Goal: Task Accomplishment & Management: Use online tool/utility

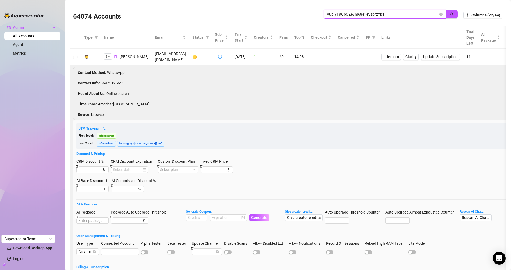
click at [338, 16] on input "VupIYF8ObOZe8nI68e1eVsprzYp1" at bounding box center [383, 14] width 112 height 6
paste input "wlvJ2xYM98dsbFmV1qBbrM1dOrE2"
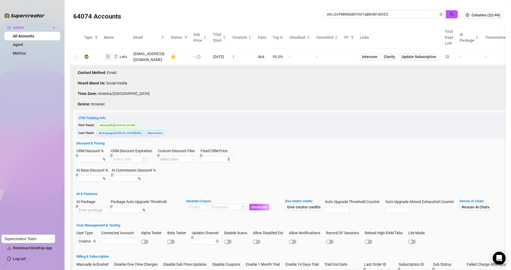
click at [76, 55] on button "Collapse row" at bounding box center [75, 57] width 4 height 4
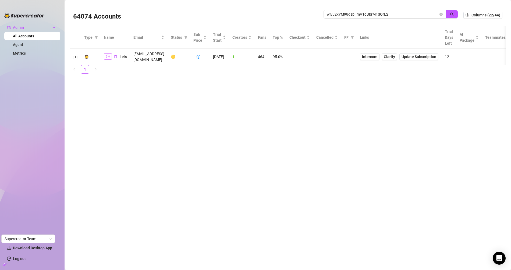
click at [110, 53] on button "button" at bounding box center [108, 56] width 8 height 6
click at [336, 17] on span "wlvJ2xYM98dsbFmV1qBbrM1dOrE2" at bounding box center [385, 14] width 122 height 9
click at [339, 15] on input "wlvJ2xYM98dsbFmV1qBbrM1dOrE2" at bounding box center [383, 14] width 112 height 6
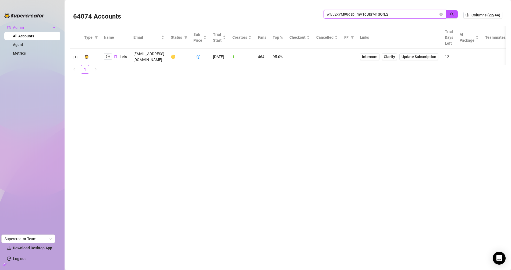
click at [339, 15] on input "wlvJ2xYM98dsbFmV1qBbrM1dOrE2" at bounding box center [383, 14] width 112 height 6
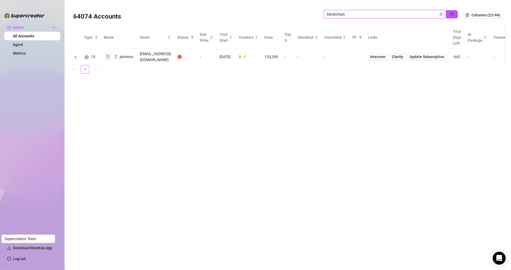
click at [335, 12] on input "blockchain" at bounding box center [383, 14] width 112 height 6
type input "doris"
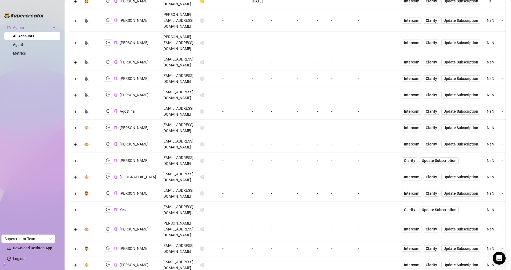
scroll to position [102, 0]
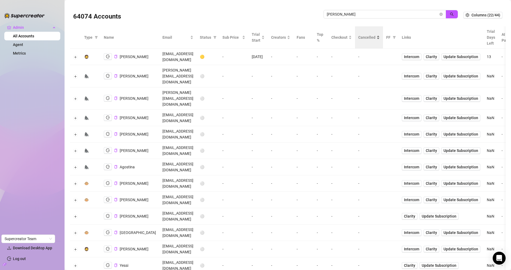
drag, startPoint x: 442, startPoint y: 16, endPoint x: 367, endPoint y: 36, distance: 77.6
click at [442, 16] on icon "close-circle" at bounding box center [440, 14] width 3 height 3
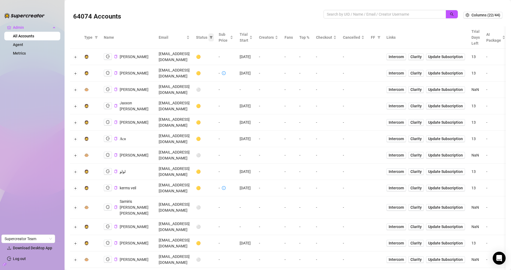
click at [214, 39] on span at bounding box center [210, 37] width 5 height 8
click at [229, 58] on span "🟡 Trial" at bounding box center [226, 57] width 32 height 6
click at [234, 90] on div "Reset OK" at bounding box center [225, 93] width 40 height 10
click at [241, 90] on button "OK" at bounding box center [239, 93] width 9 height 6
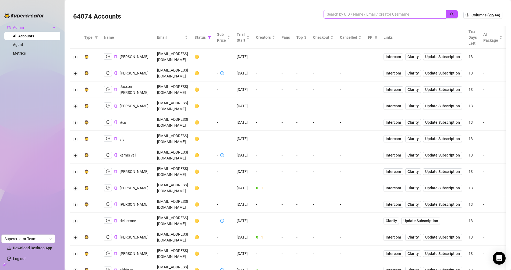
click at [351, 11] on span at bounding box center [385, 14] width 122 height 9
click at [211, 38] on icon "filter" at bounding box center [209, 37] width 3 height 3
click at [237, 56] on span "🟡 Trial" at bounding box center [231, 57] width 32 height 6
checkbox input "false"
click at [241, 92] on button "OK" at bounding box center [244, 93] width 9 height 6
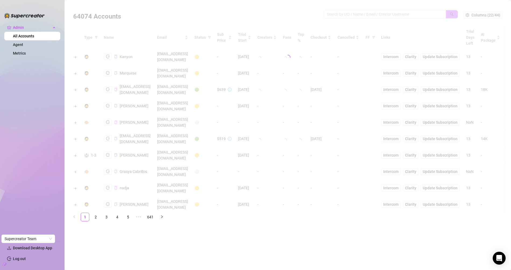
click at [342, 14] on div at bounding box center [288, 58] width 436 height 108
click at [341, 15] on div at bounding box center [288, 58] width 436 height 108
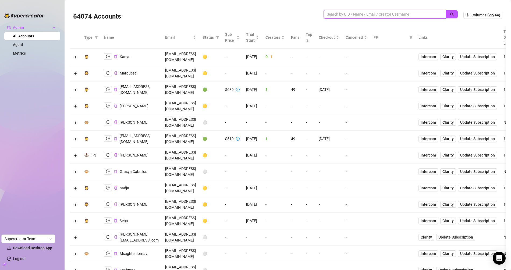
click at [341, 15] on input "search" at bounding box center [383, 14] width 112 height 6
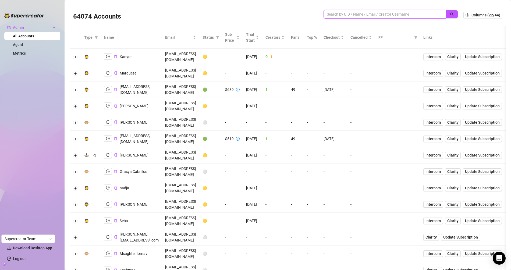
click at [340, 15] on input "search" at bounding box center [383, 14] width 112 height 6
type input "emily cocea"
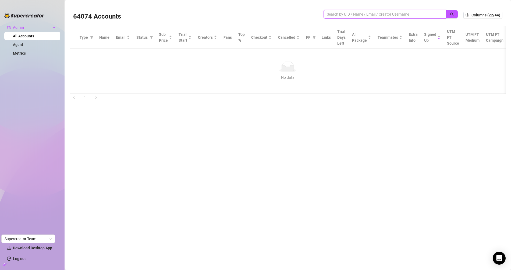
type input "\"
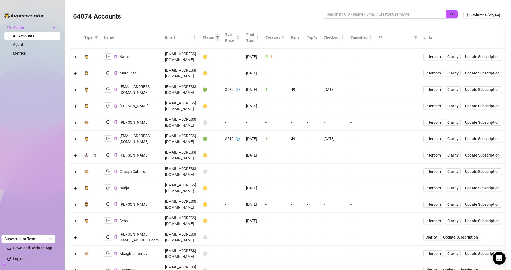
click at [219, 38] on icon "filter" at bounding box center [217, 37] width 3 height 3
click at [237, 57] on span "🟡 Trial" at bounding box center [231, 57] width 32 height 6
checkbox input "true"
click at [247, 93] on span "OK" at bounding box center [244, 93] width 5 height 4
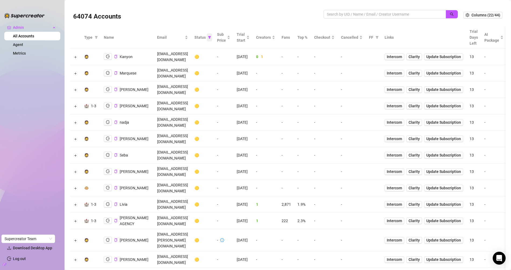
click at [211, 38] on icon "filter" at bounding box center [209, 37] width 3 height 3
click at [237, 63] on span "🟢 Active" at bounding box center [234, 65] width 18 height 4
checkbox input "true"
click at [234, 56] on span "🟡 Trial" at bounding box center [232, 56] width 15 height 4
checkbox input "false"
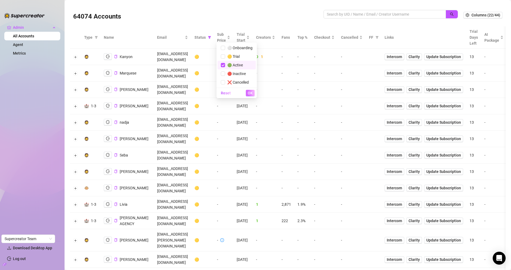
click at [251, 90] on button "OK" at bounding box center [250, 93] width 9 height 6
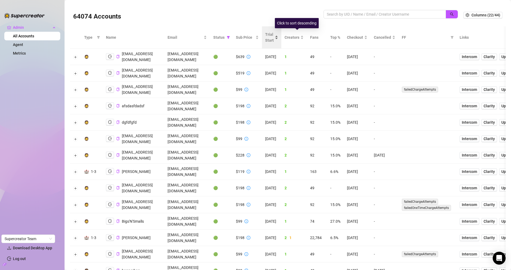
click at [278, 38] on div "Trial Start" at bounding box center [271, 37] width 13 height 12
click at [75, 170] on button "Expand row" at bounding box center [75, 172] width 4 height 4
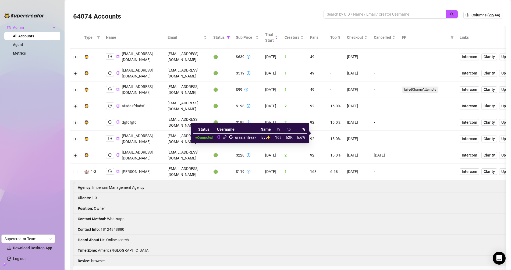
click at [226, 137] on icon "link" at bounding box center [225, 137] width 4 height 4
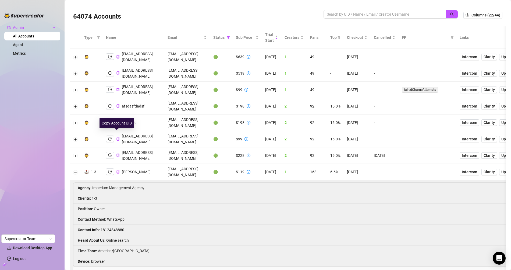
click at [116, 170] on icon "copy" at bounding box center [117, 171] width 3 height 3
click at [204, 164] on td "imperiummgmtagency@gmail.com" at bounding box center [187, 172] width 46 height 16
copy td "imperiummgmtagency@gmail.com"
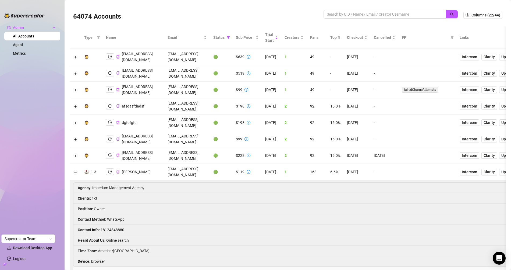
click at [107, 224] on li "Contact Info : 18124848880" at bounding box center [404, 229] width 663 height 10
copy li "18124848880"
click at [108, 169] on icon "logout" at bounding box center [110, 171] width 4 height 4
click at [75, 170] on button "Collapse row" at bounding box center [75, 172] width 4 height 4
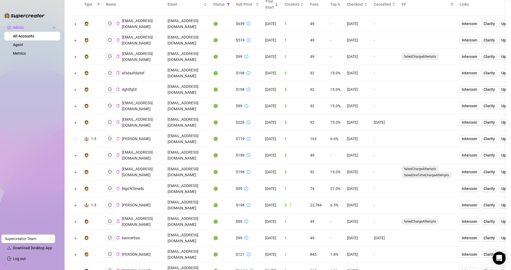
scroll to position [40, 0]
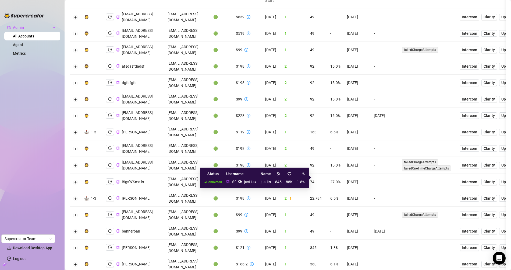
click at [233, 181] on icon "link" at bounding box center [233, 180] width 3 height 3
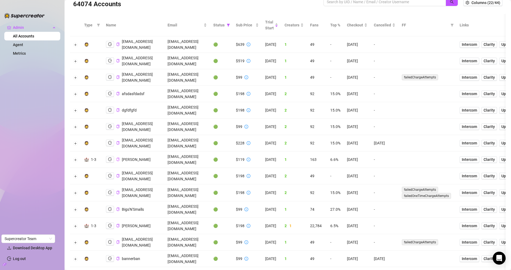
scroll to position [12, 0]
click at [116, 224] on icon "copy" at bounding box center [117, 225] width 3 height 3
click at [187, 218] on td "bk@bestmarketing.de" at bounding box center [187, 226] width 46 height 16
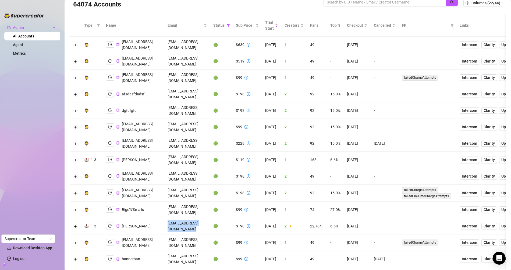
copy td "bk@bestmarketing.de"
click at [75, 224] on button "Expand row" at bounding box center [75, 226] width 4 height 4
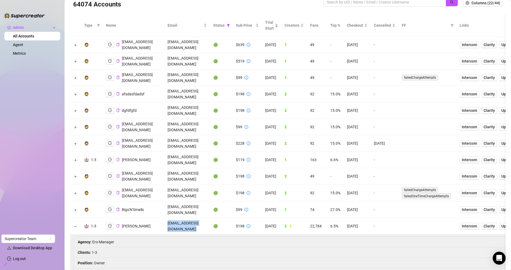
copy li "Benjo1990"
click at [75, 224] on button "Collapse row" at bounding box center [75, 226] width 4 height 4
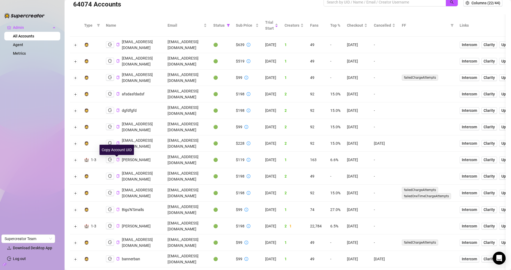
click at [116, 207] on icon "copy" at bounding box center [117, 208] width 3 height 3
click at [189, 201] on td "bigsandsmalls69@gmail.com" at bounding box center [187, 209] width 46 height 16
click at [76, 207] on button "Expand row" at bounding box center [75, 209] width 4 height 4
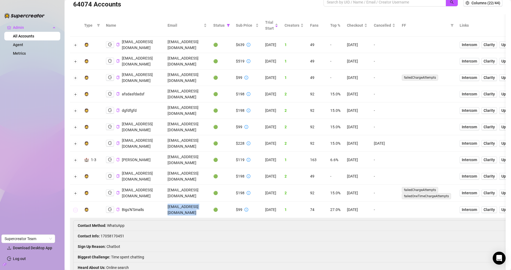
copy td "bigsandsmalls69@gmail.com"
click at [115, 231] on li "Contact Info : 17058170451" at bounding box center [404, 236] width 663 height 10
copy li "17058170451"
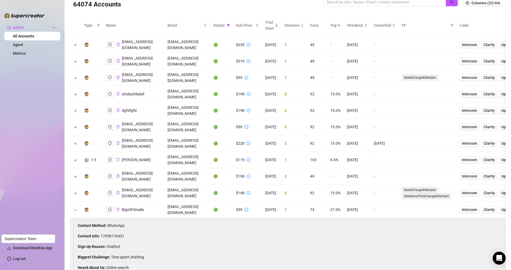
click at [233, 25] on th "Status" at bounding box center [221, 25] width 23 height 22
click at [230, 25] on icon "filter" at bounding box center [228, 25] width 3 height 3
click at [240, 46] on span "🟡 Trial" at bounding box center [234, 44] width 32 height 6
checkbox input "true"
click at [240, 53] on span "🟢 Active" at bounding box center [232, 53] width 18 height 4
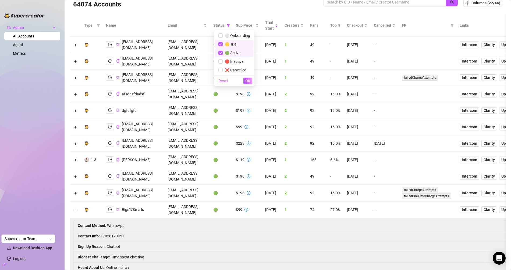
checkbox input "false"
click at [245, 79] on button "OK" at bounding box center [247, 80] width 9 height 6
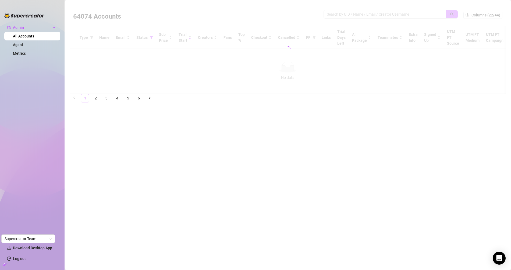
scroll to position [0, 0]
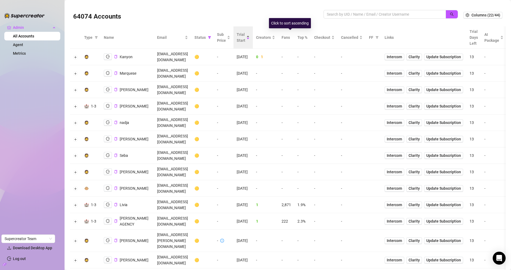
click at [250, 40] on div "Trial Start" at bounding box center [243, 37] width 13 height 12
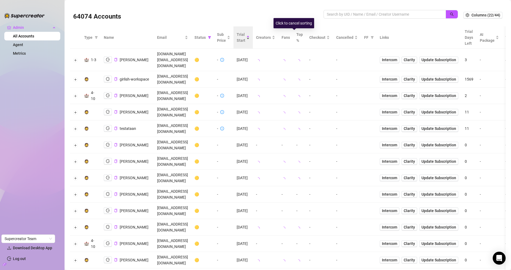
click at [245, 40] on span "Trial Start" at bounding box center [241, 37] width 9 height 12
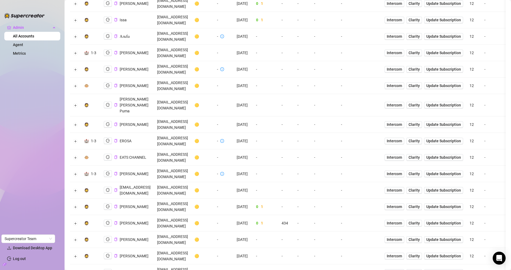
scroll to position [943, 0]
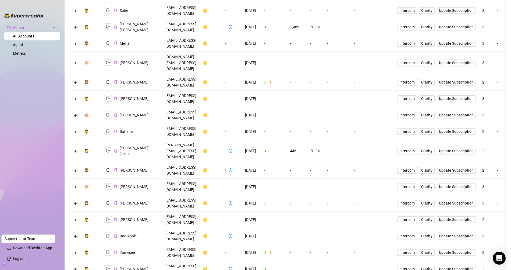
scroll to position [998, 0]
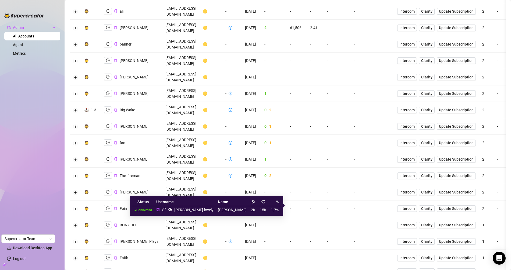
click at [166, 210] on icon "link" at bounding box center [164, 209] width 4 height 4
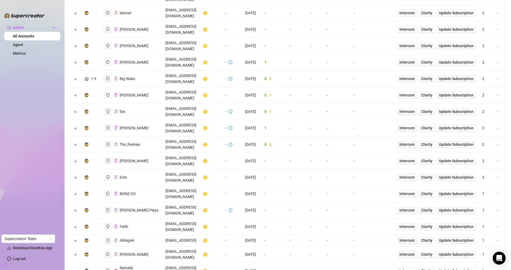
scroll to position [1031, 0]
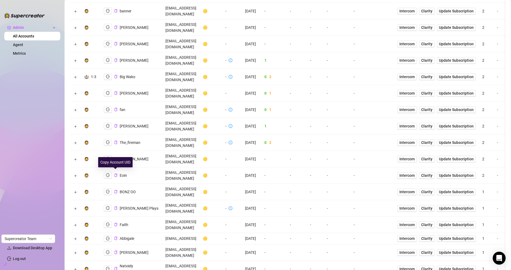
copy td "msobrandllc@gmail.com"
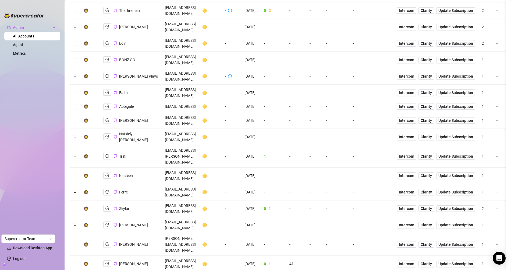
scroll to position [0, 0]
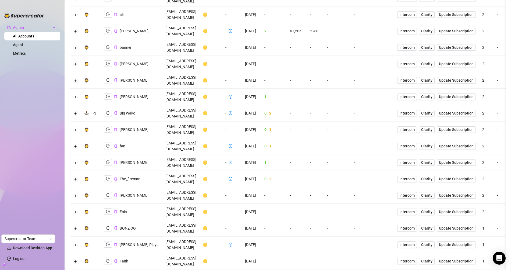
scroll to position [998, 0]
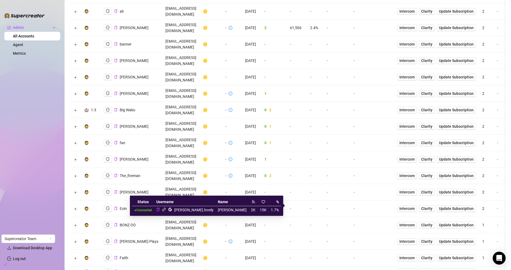
click at [166, 210] on icon "link" at bounding box center [164, 209] width 4 height 4
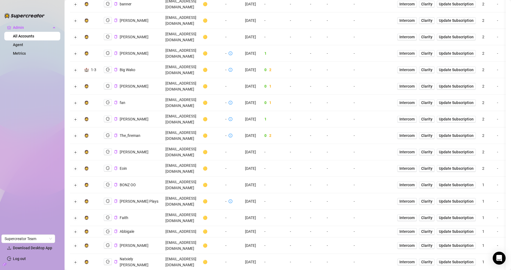
scroll to position [1038, 0]
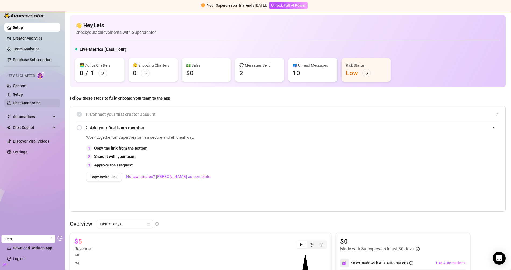
click at [37, 104] on link "Chat Monitoring" at bounding box center [27, 103] width 28 height 4
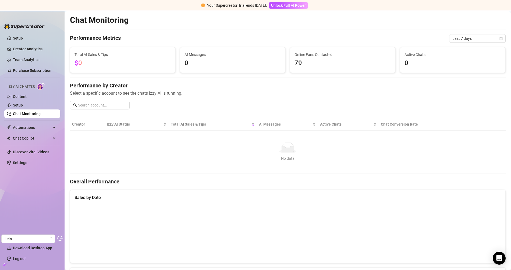
click at [41, 112] on link "Chat Monitoring" at bounding box center [27, 114] width 28 height 4
click at [23, 107] on link "Setup" at bounding box center [18, 105] width 10 height 4
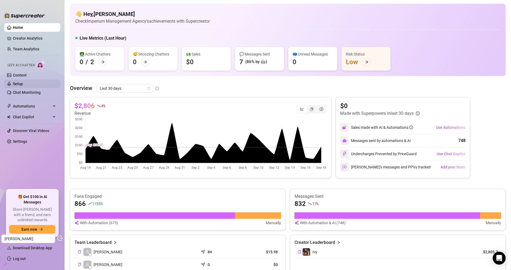
click at [23, 81] on link "Setup" at bounding box center [18, 83] width 10 height 4
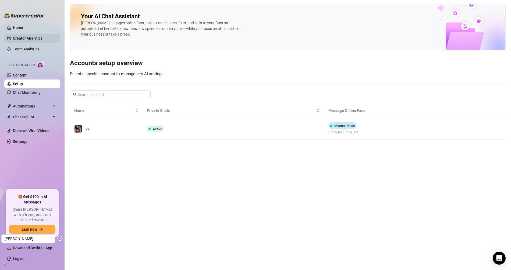
click at [36, 40] on link "Creator Analytics" at bounding box center [34, 38] width 43 height 9
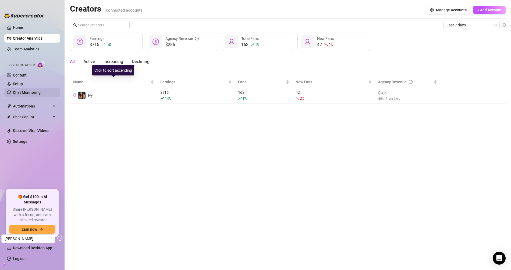
click at [31, 91] on link "Chat Monitoring" at bounding box center [27, 92] width 28 height 4
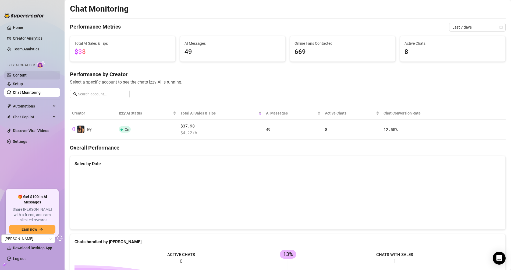
click at [13, 77] on link "Content" at bounding box center [20, 75] width 14 height 4
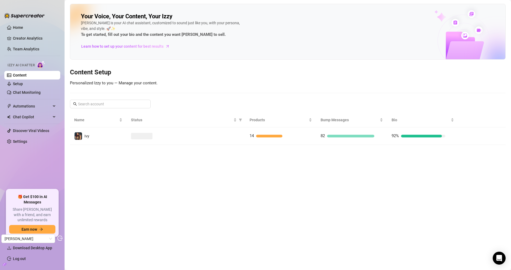
click at [116, 132] on td "Ivy" at bounding box center [98, 135] width 57 height 17
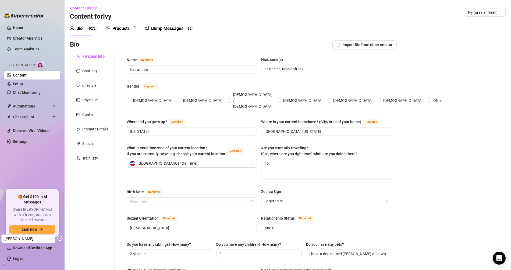
radio input "true"
type input "December 17th, 2002"
click at [111, 27] on div "Products 1 4" at bounding box center [123, 28] width 34 height 6
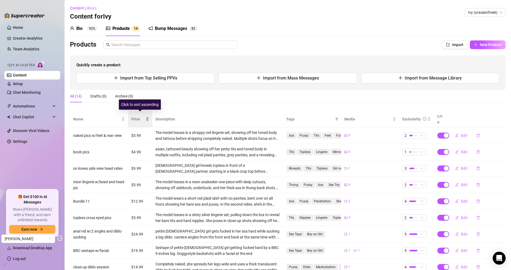
click at [131, 118] on div "Price" at bounding box center [140, 119] width 18 height 6
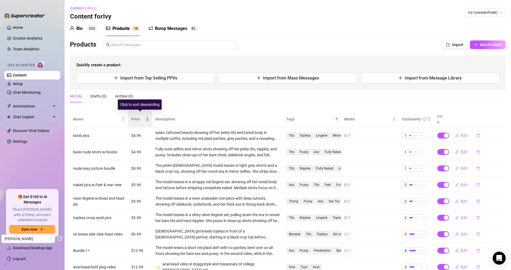
click at [139, 116] on span "Price" at bounding box center [137, 119] width 13 height 6
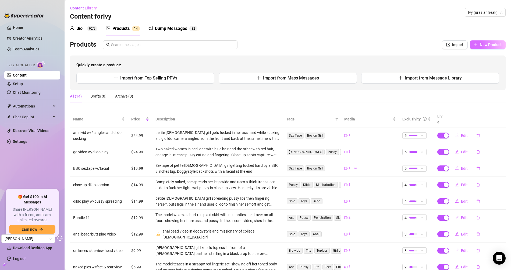
click at [482, 43] on span "New Product" at bounding box center [491, 44] width 22 height 4
type textarea "Type your message here..."
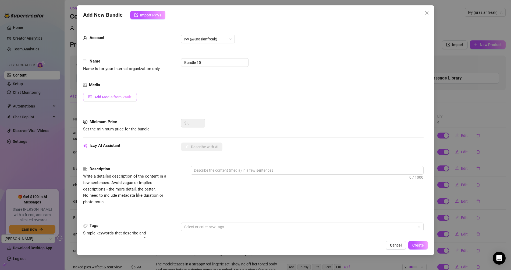
click at [107, 95] on span "Add Media from Vault" at bounding box center [112, 97] width 37 height 4
click at [428, 10] on button "Close" at bounding box center [427, 13] width 9 height 9
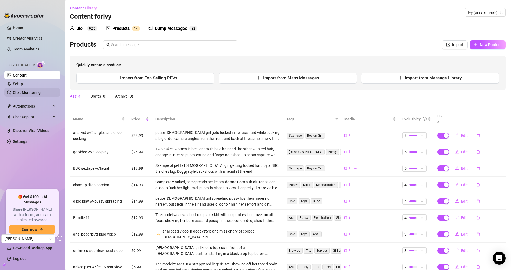
click at [35, 92] on link "Chat Monitoring" at bounding box center [27, 92] width 28 height 4
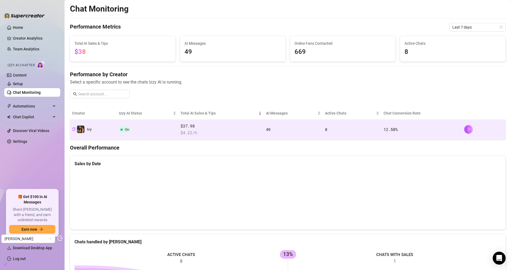
click at [282, 124] on td "49" at bounding box center [293, 129] width 59 height 20
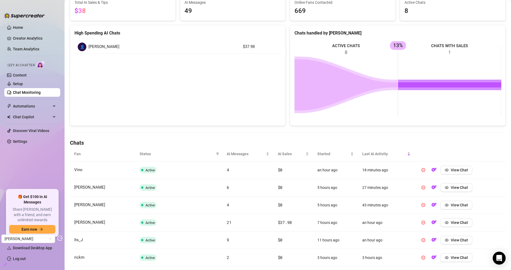
scroll to position [55, 0]
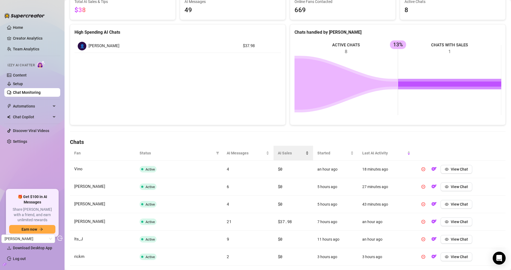
click at [279, 150] on div "AI Sales" at bounding box center [293, 153] width 31 height 6
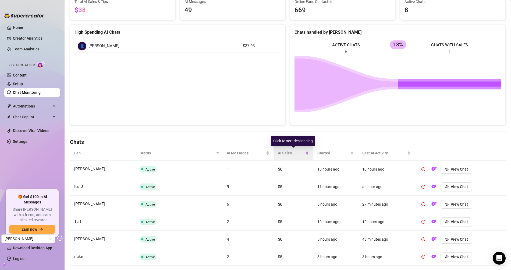
click at [279, 150] on div "AI Sales" at bounding box center [293, 153] width 31 height 6
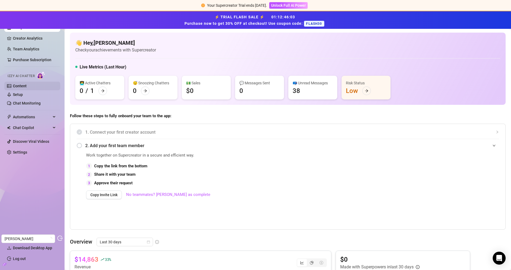
click at [27, 84] on link "Content" at bounding box center [20, 86] width 14 height 4
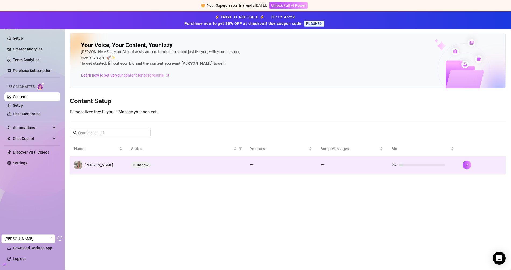
click at [108, 164] on td "[PERSON_NAME]" at bounding box center [98, 164] width 57 height 17
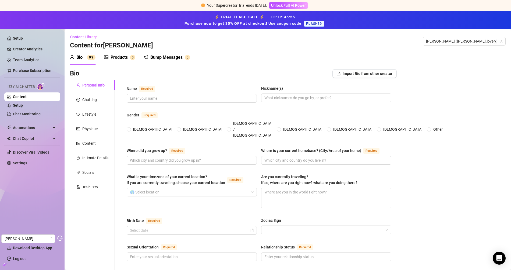
click at [117, 53] on div "Products 0" at bounding box center [119, 57] width 31 height 15
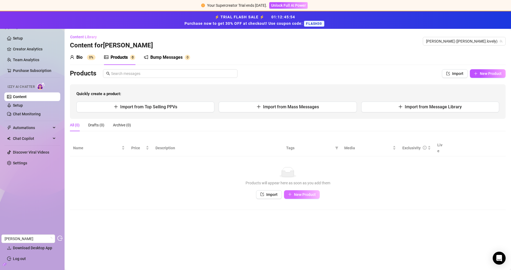
click at [295, 192] on span "New Product" at bounding box center [305, 194] width 22 height 4
type textarea "Type your message here..."
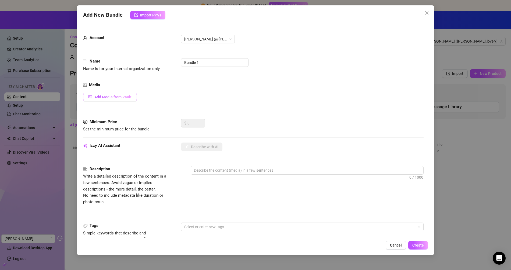
click at [115, 95] on span "Add Media from Vault" at bounding box center [112, 97] width 37 height 4
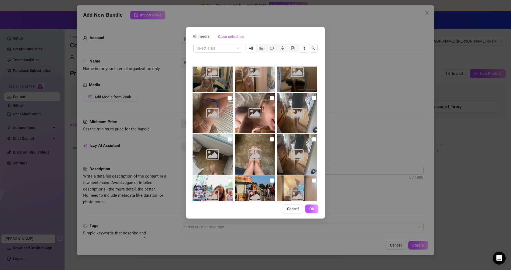
scroll to position [2178, 0]
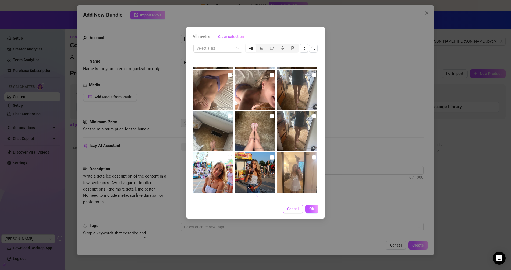
click at [290, 206] on button "Cancel" at bounding box center [293, 208] width 20 height 9
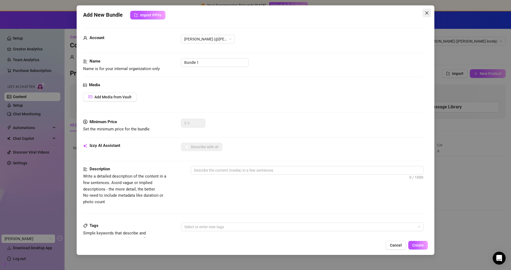
click at [426, 11] on icon "close" at bounding box center [427, 13] width 4 height 4
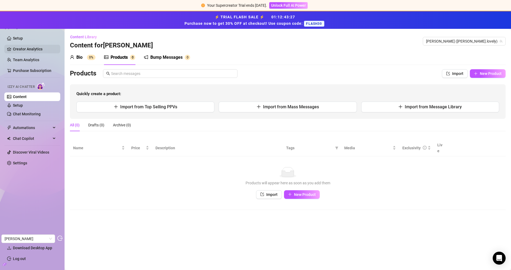
click at [37, 47] on link "Creator Analytics" at bounding box center [34, 49] width 43 height 9
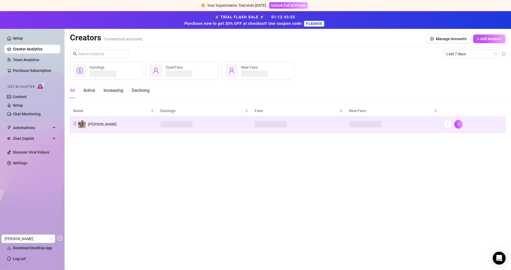
click at [199, 124] on td at bounding box center [204, 124] width 94 height 16
